Goal: Check status: Check status

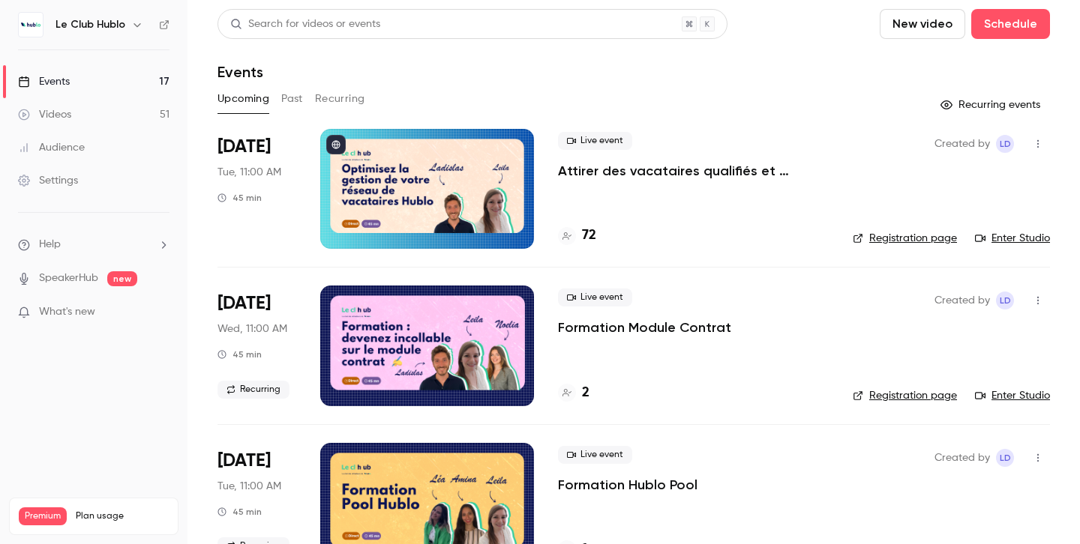
click at [289, 102] on button "Past" at bounding box center [292, 99] width 22 height 24
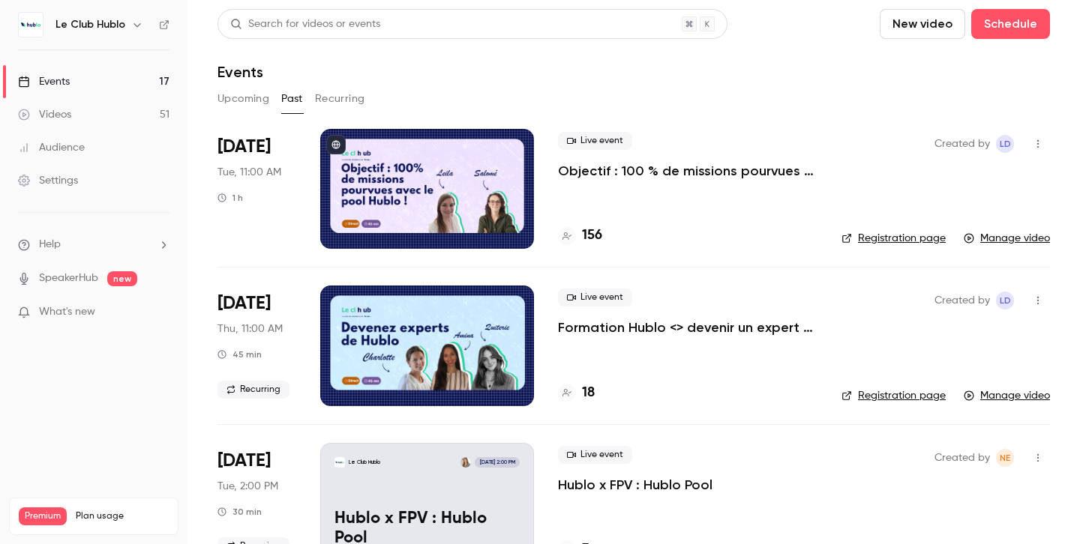
click at [508, 177] on div at bounding box center [427, 189] width 214 height 120
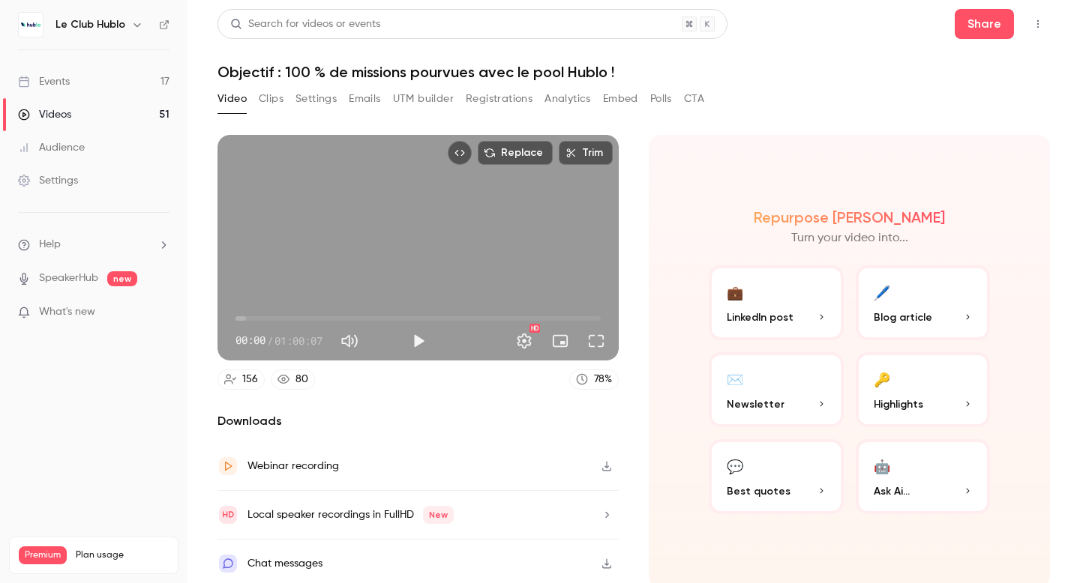
click at [108, 85] on link "Events 17" at bounding box center [93, 81] width 187 height 33
